Goal: Task Accomplishment & Management: Manage account settings

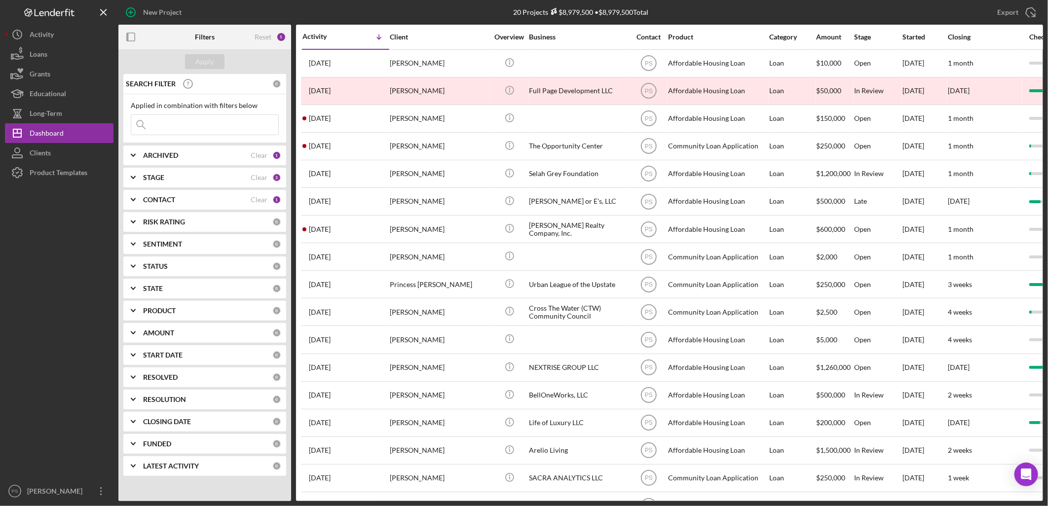
scroll to position [123, 0]
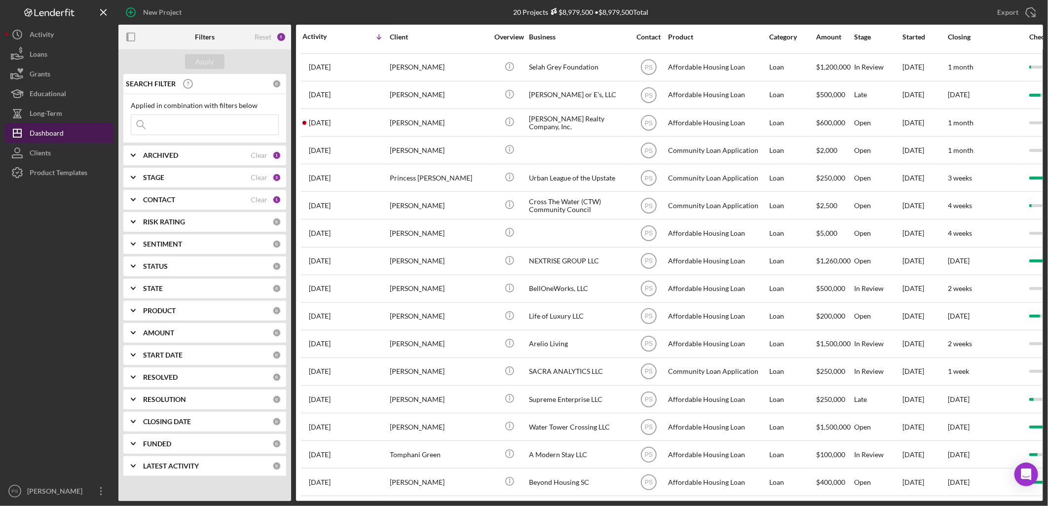
click at [75, 135] on button "Icon/Dashboard Dashboard" at bounding box center [59, 133] width 109 height 20
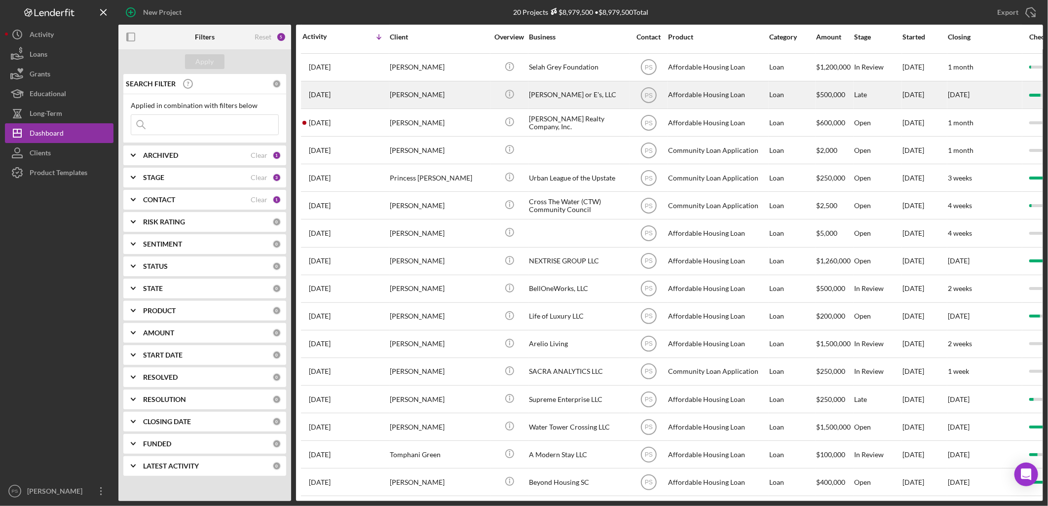
click at [425, 83] on div "[PERSON_NAME]" at bounding box center [439, 95] width 99 height 26
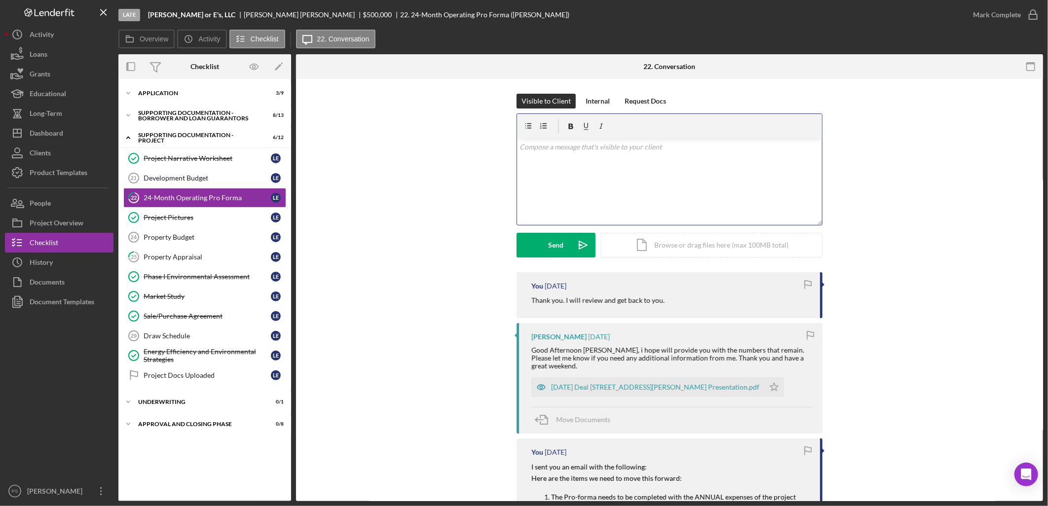
click at [561, 152] on p at bounding box center [669, 147] width 299 height 11
click at [771, 145] on p "Are you available for a call today? We need to go over the numbers together." at bounding box center [669, 147] width 299 height 11
drag, startPoint x: 599, startPoint y: 159, endPoint x: 508, endPoint y: 139, distance: 93.5
click at [508, 139] on div "Visible to Client Internal Request Docs v Color teal Color pink Remove color Ad…" at bounding box center [669, 183] width 717 height 179
click at [597, 100] on div "Internal" at bounding box center [598, 101] width 24 height 15
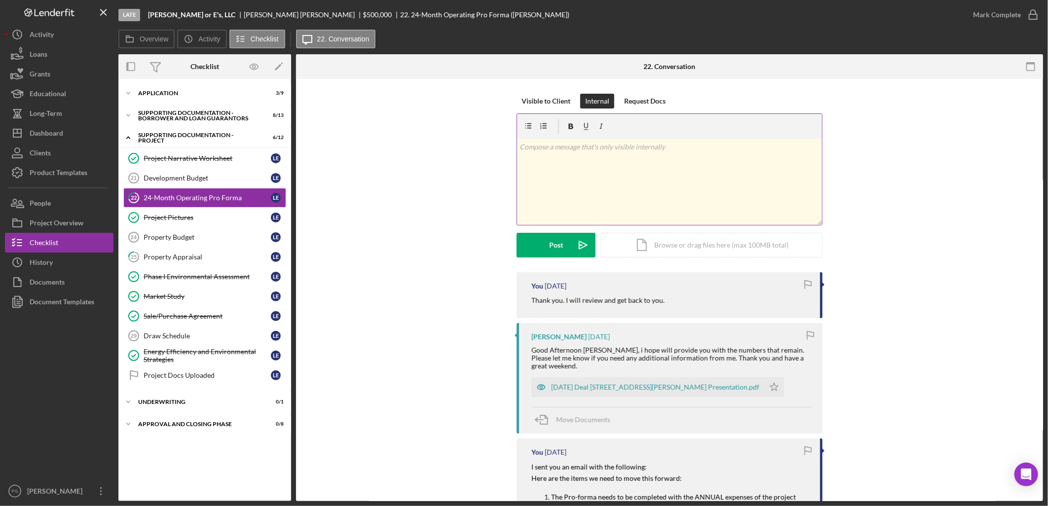
click at [579, 147] on p at bounding box center [669, 147] width 299 height 11
click at [579, 239] on icon "Icon/icon-invite-send" at bounding box center [583, 245] width 25 height 25
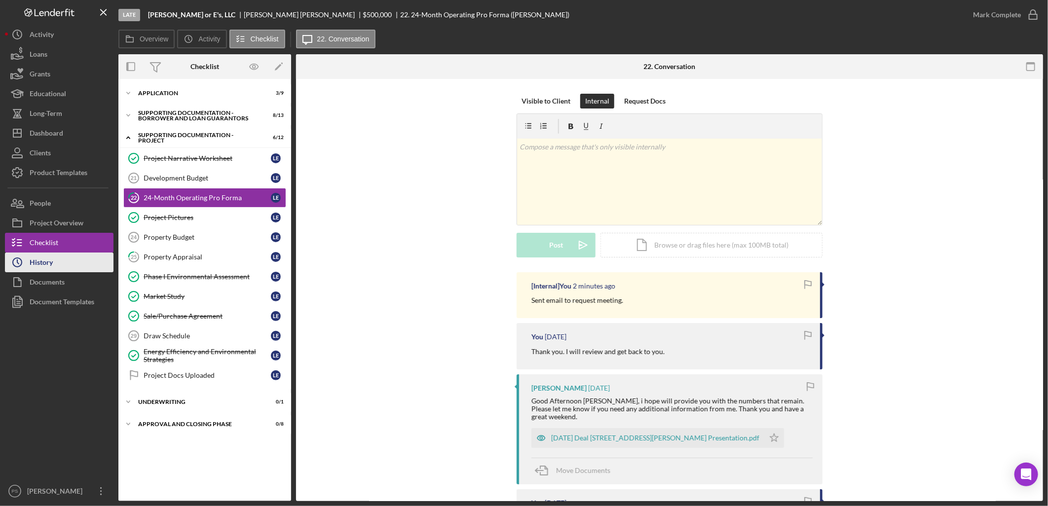
click at [75, 262] on button "Icon/History History" at bounding box center [59, 263] width 109 height 20
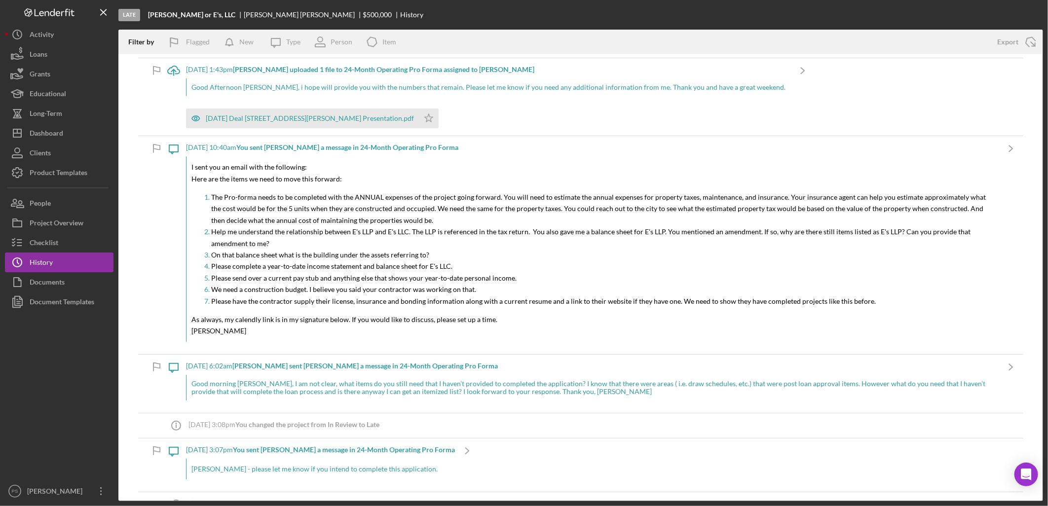
scroll to position [110, 0]
click at [68, 245] on button "Checklist" at bounding box center [59, 243] width 109 height 20
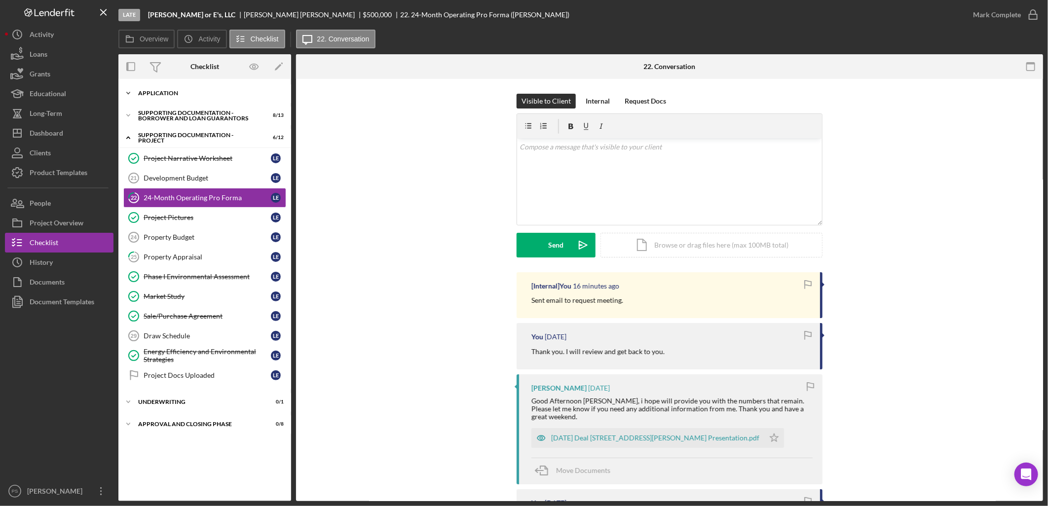
click at [125, 94] on icon "Icon/Expander" at bounding box center [128, 93] width 20 height 20
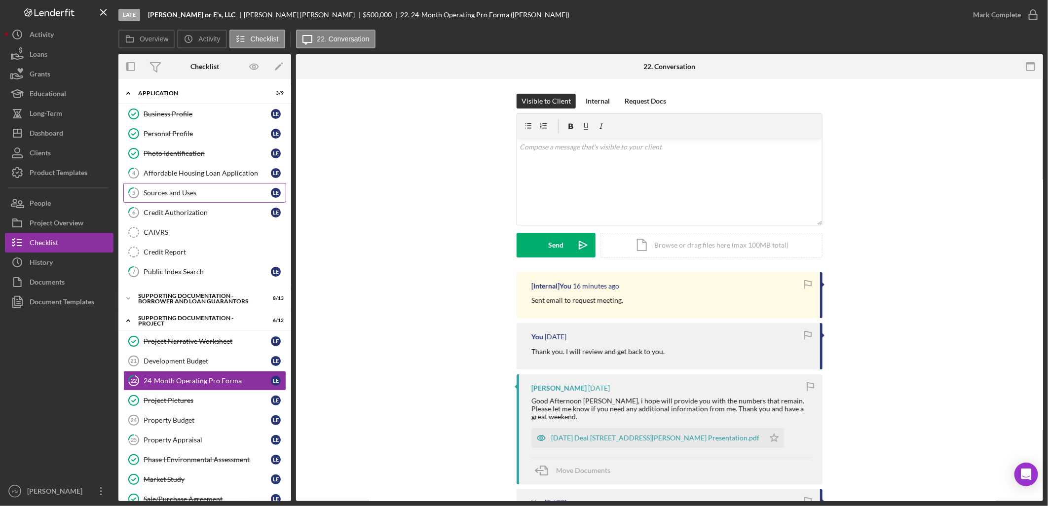
click at [176, 190] on div "Sources and Uses" at bounding box center [207, 193] width 127 height 8
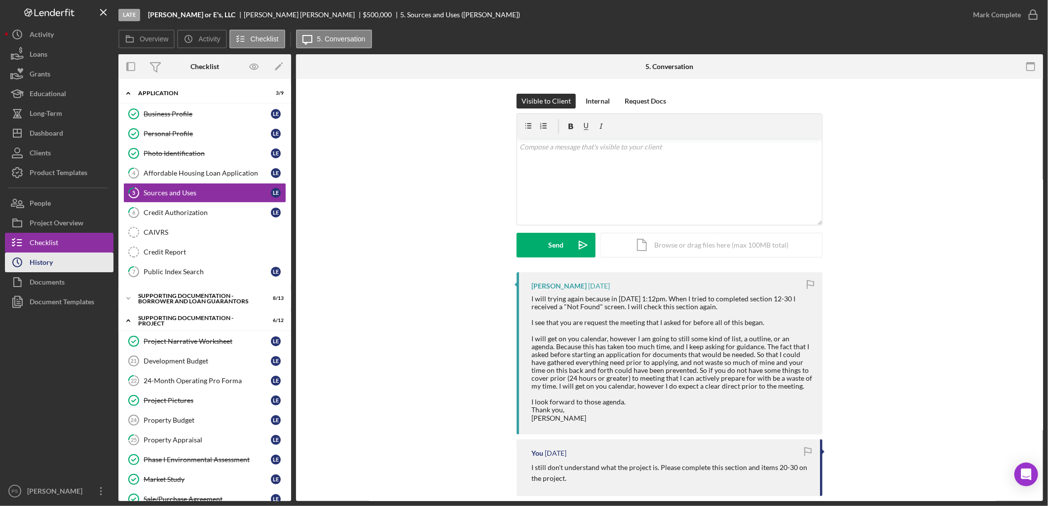
click at [75, 260] on button "Icon/History History" at bounding box center [59, 263] width 109 height 20
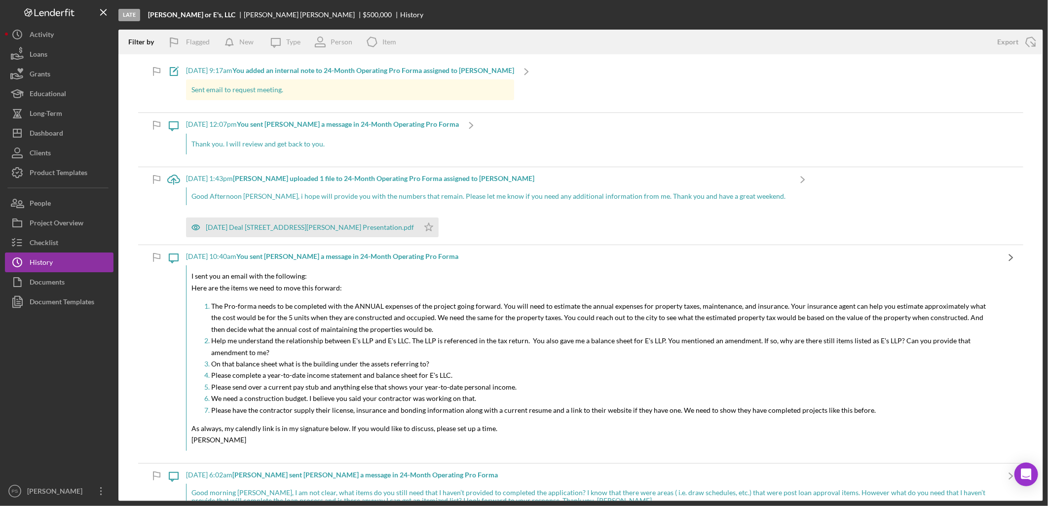
click at [1000, 259] on icon "Icon/Navigate" at bounding box center [1011, 257] width 25 height 25
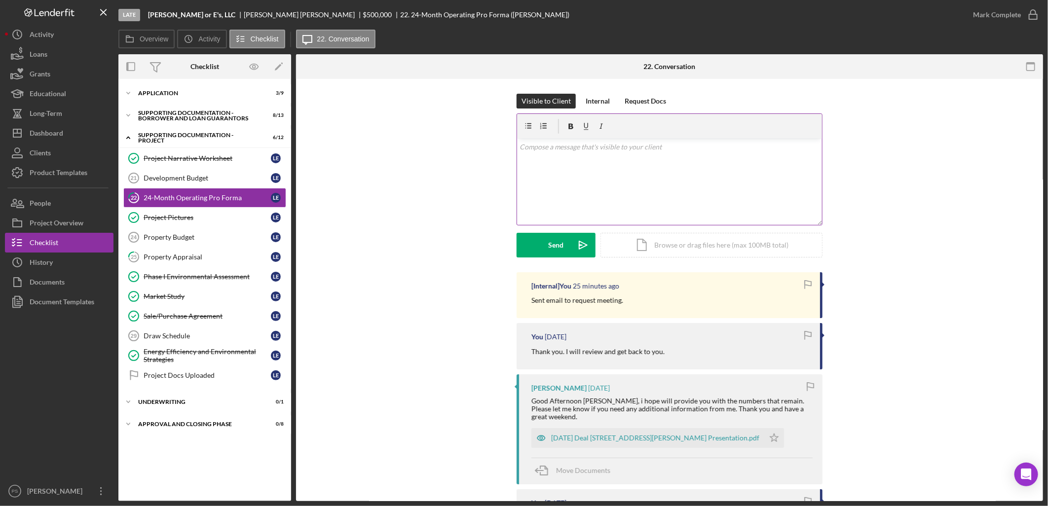
click at [598, 150] on p at bounding box center [669, 147] width 299 height 11
click at [669, 434] on div "[DATE] Deal [STREET_ADDRESS][PERSON_NAME] Presentation.pdf" at bounding box center [655, 438] width 208 height 8
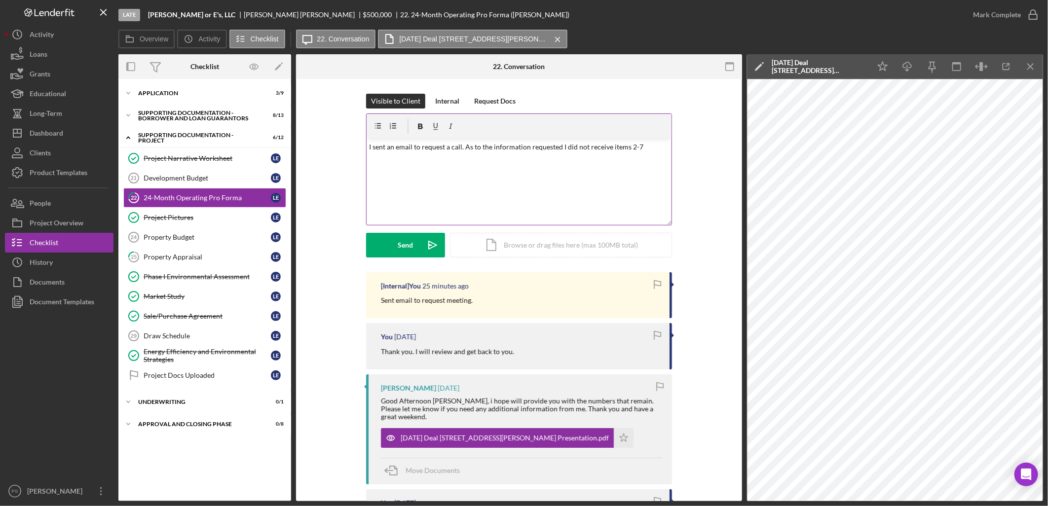
click at [611, 181] on div "v Color teal Color pink Remove color Add row above Add row below Add column bef…" at bounding box center [519, 182] width 305 height 86
click at [649, 147] on p "I sent an email to request a call. As to the information requested I did not re…" at bounding box center [519, 147] width 299 height 11
click at [434, 241] on icon "Icon/icon-invite-send" at bounding box center [432, 245] width 25 height 25
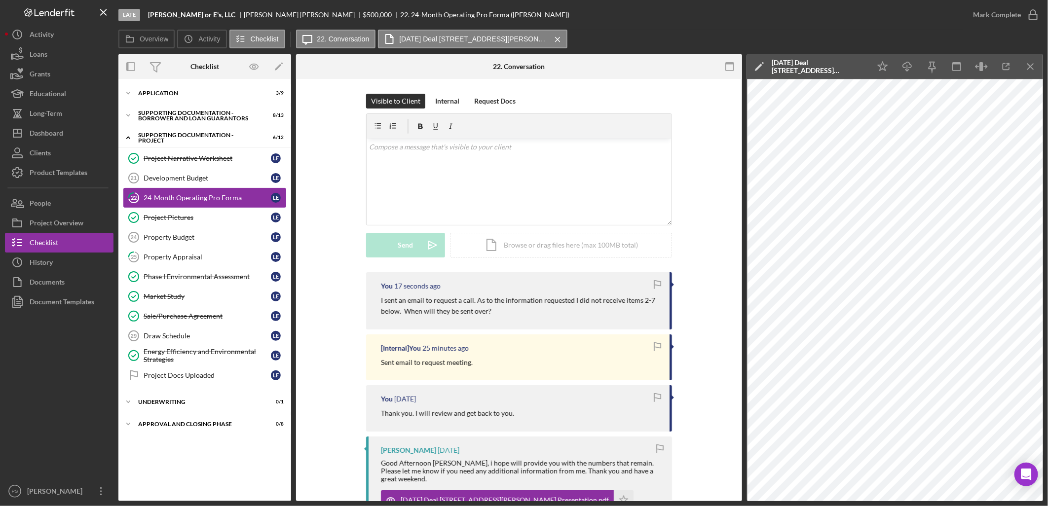
click at [208, 196] on div "24-Month Operating Pro Forma" at bounding box center [207, 198] width 127 height 8
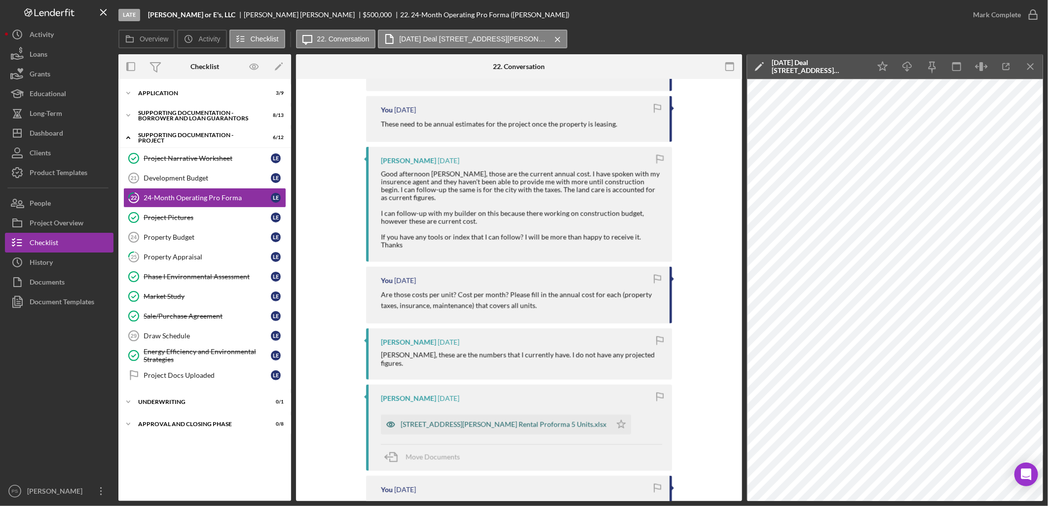
scroll to position [950, 0]
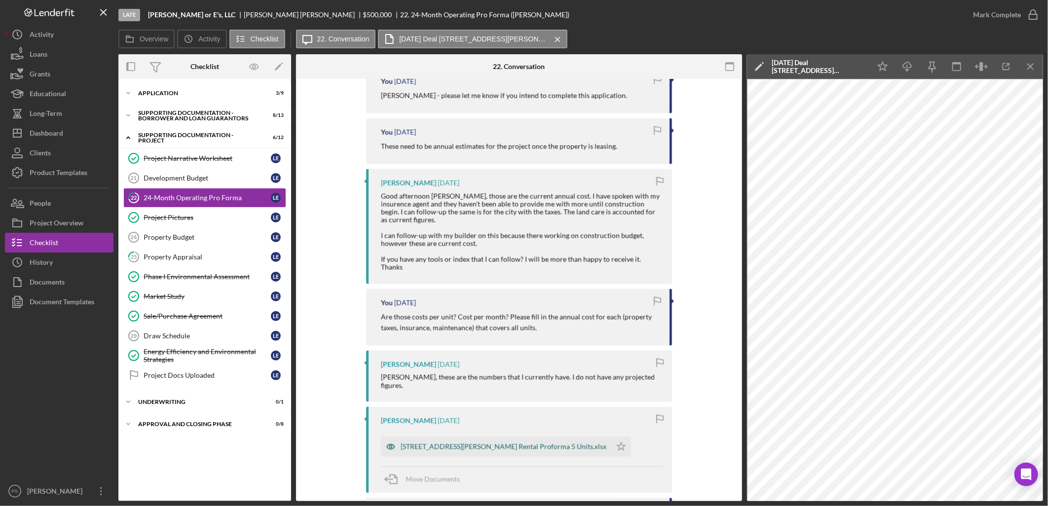
click at [507, 437] on div "[STREET_ADDRESS][PERSON_NAME] Rental Proforma 5 Units.xlsx" at bounding box center [496, 447] width 230 height 20
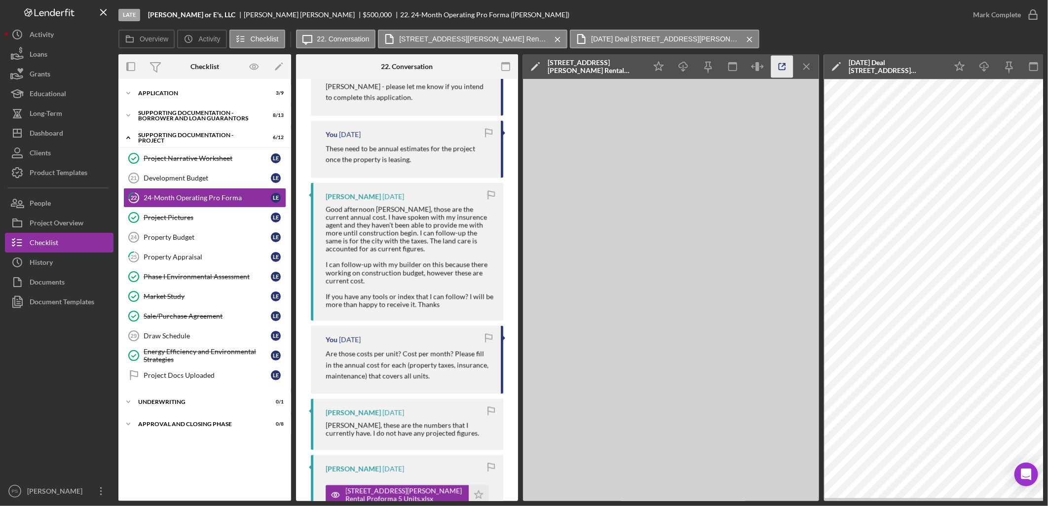
click at [785, 72] on icon "button" at bounding box center [782, 67] width 22 height 22
click at [71, 265] on button "Icon/History History" at bounding box center [59, 263] width 109 height 20
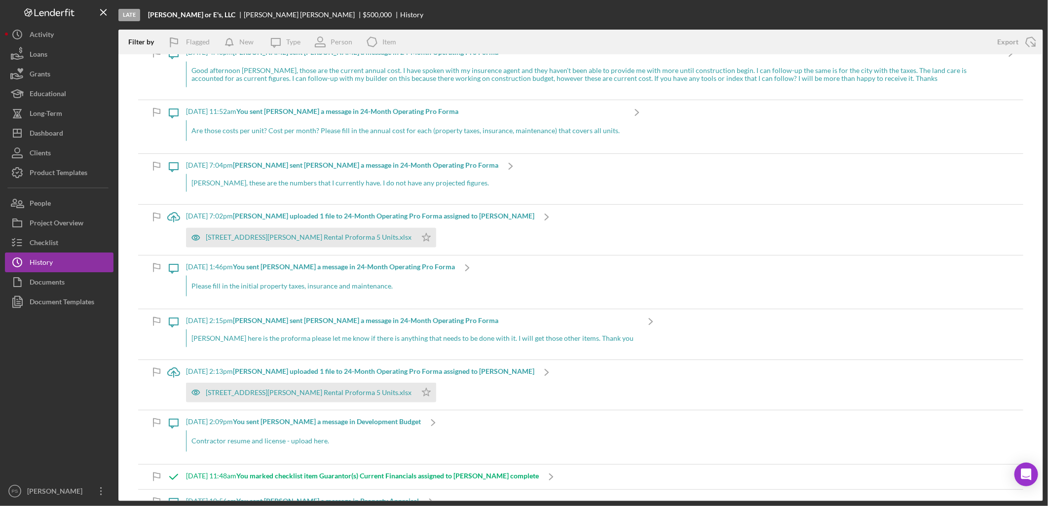
scroll to position [694, 0]
click at [545, 216] on polyline at bounding box center [546, 217] width 3 height 6
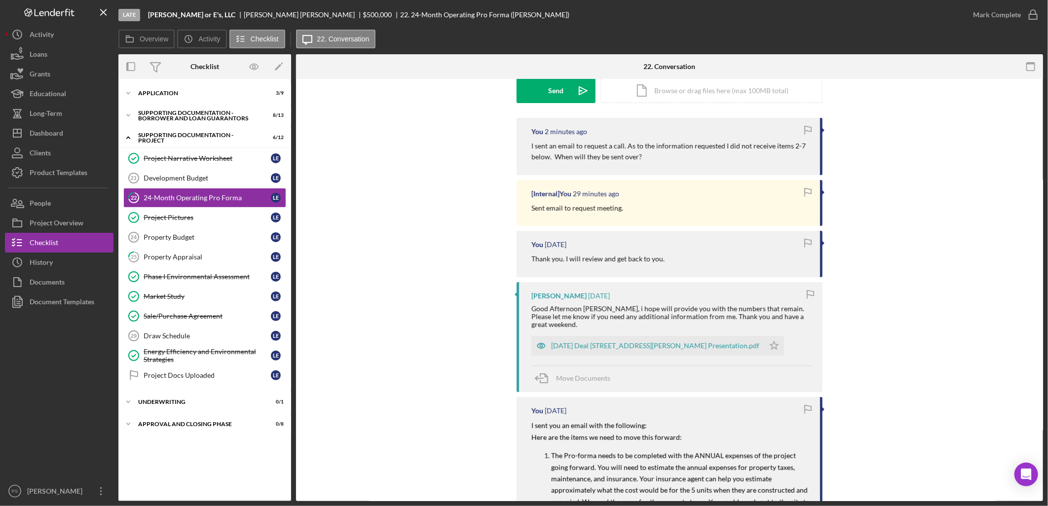
scroll to position [146, 0]
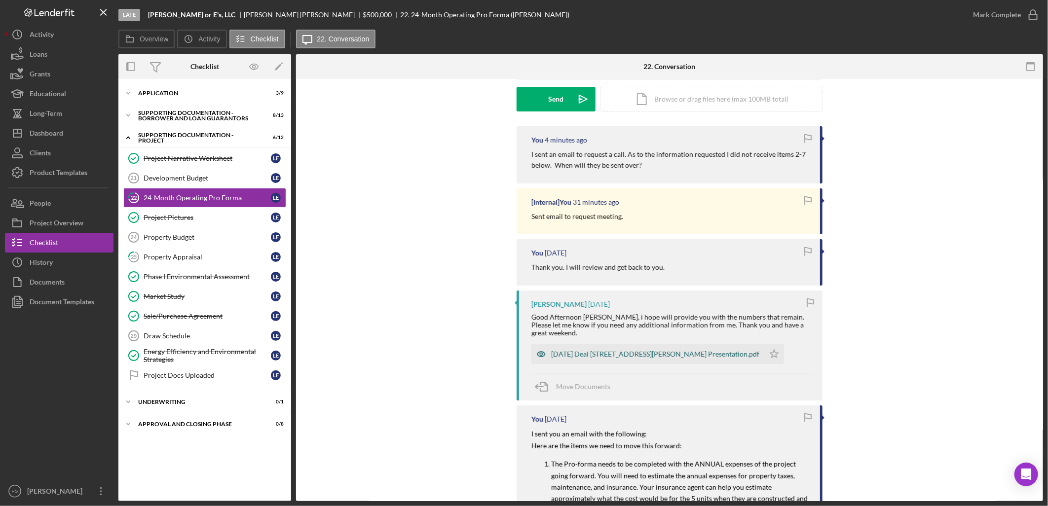
click at [660, 350] on div "[DATE] Deal [STREET_ADDRESS][PERSON_NAME] Presentation.pdf" at bounding box center [655, 354] width 208 height 8
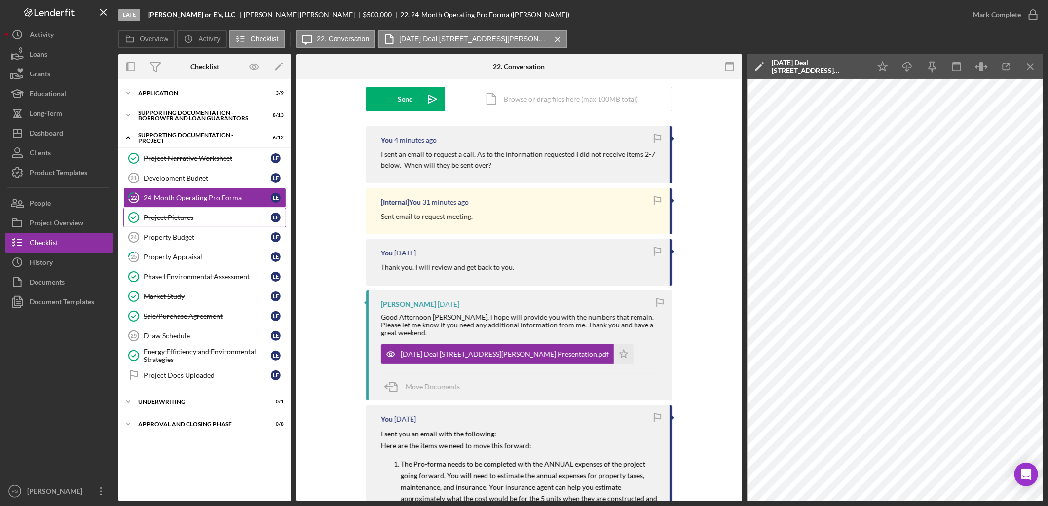
click at [200, 214] on div "Project Pictures" at bounding box center [207, 218] width 127 height 8
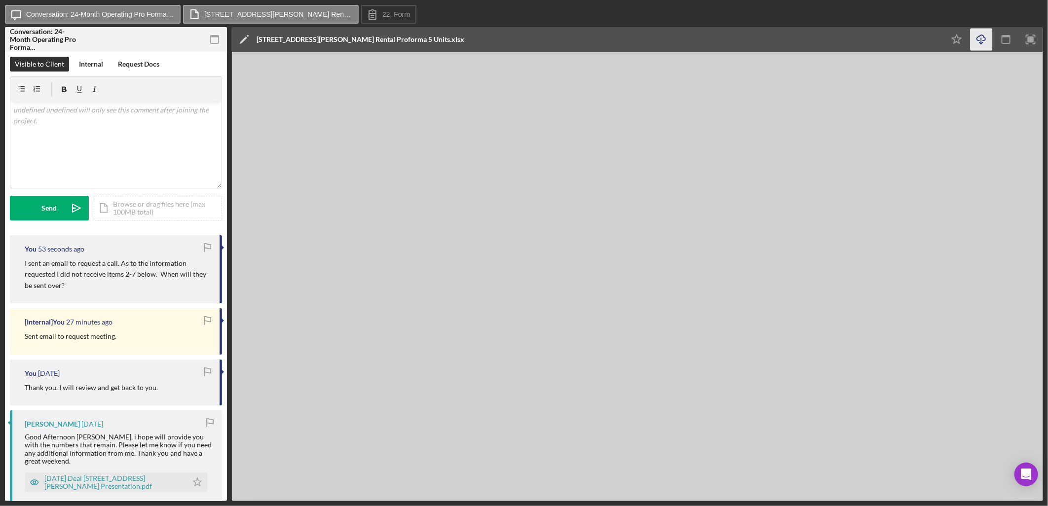
click at [983, 38] on icon "Icon/Download" at bounding box center [981, 40] width 22 height 22
